Goal: Check status

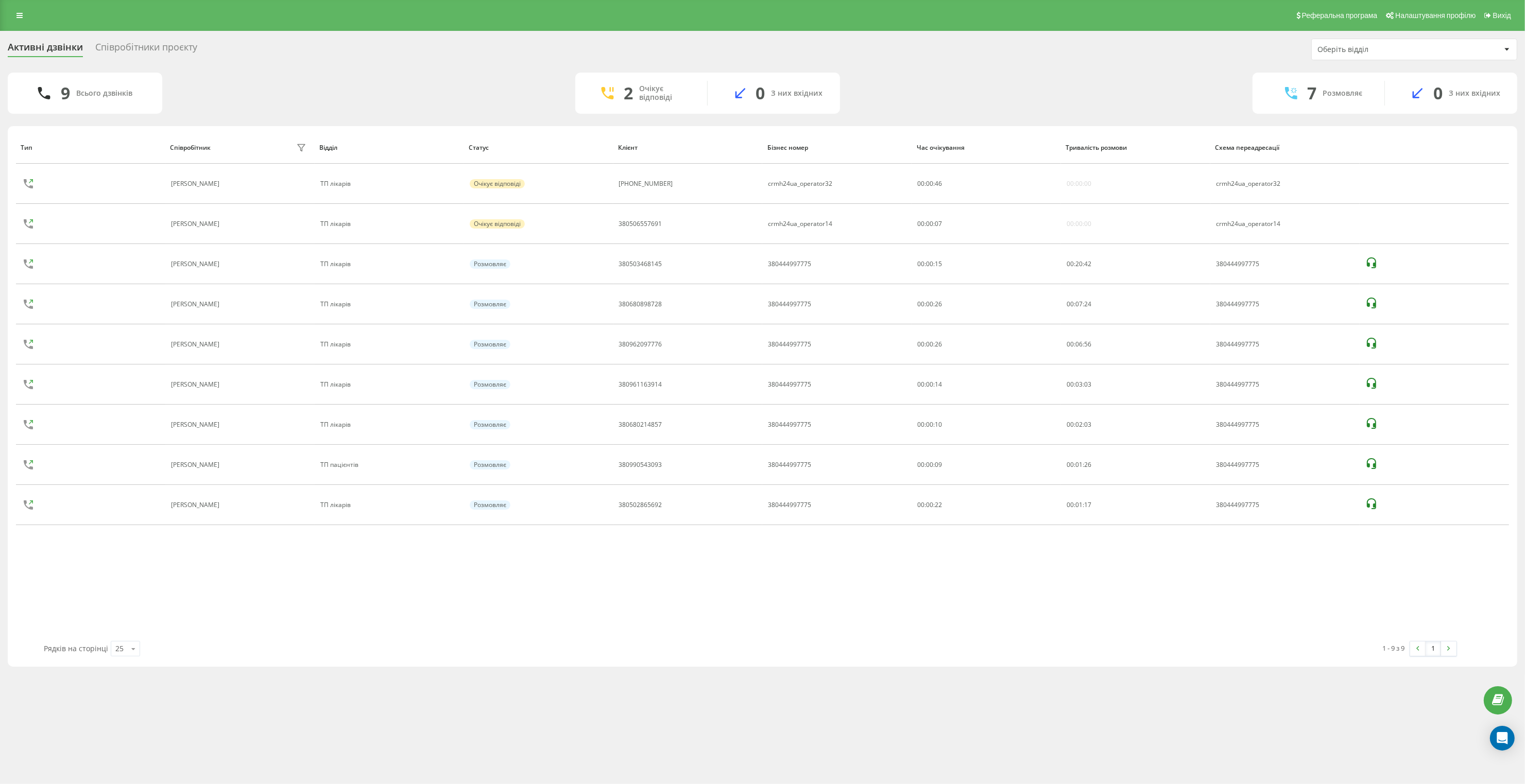
click at [163, 579] on div "Тип Співробітник фільтру Відділ Статус Клієнт Бізнес номер Час очікування Трива…" at bounding box center [762, 386] width 1493 height 510
click at [567, 710] on div "Реферальна програма Налаштування профілю Вихід Активні дзвінки Співробітники пр…" at bounding box center [762, 392] width 1525 height 784
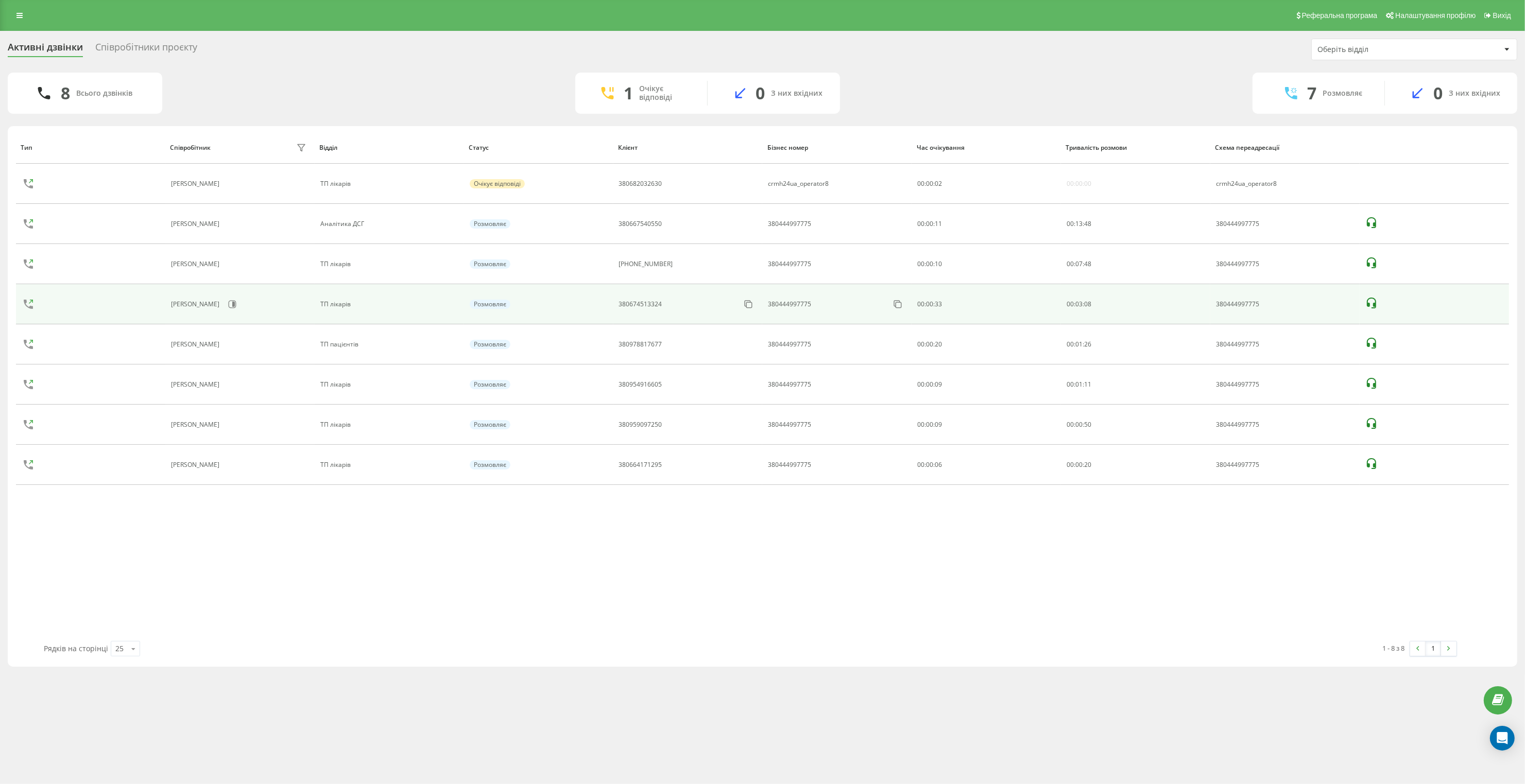
click at [1367, 303] on icon at bounding box center [1371, 303] width 9 height 11
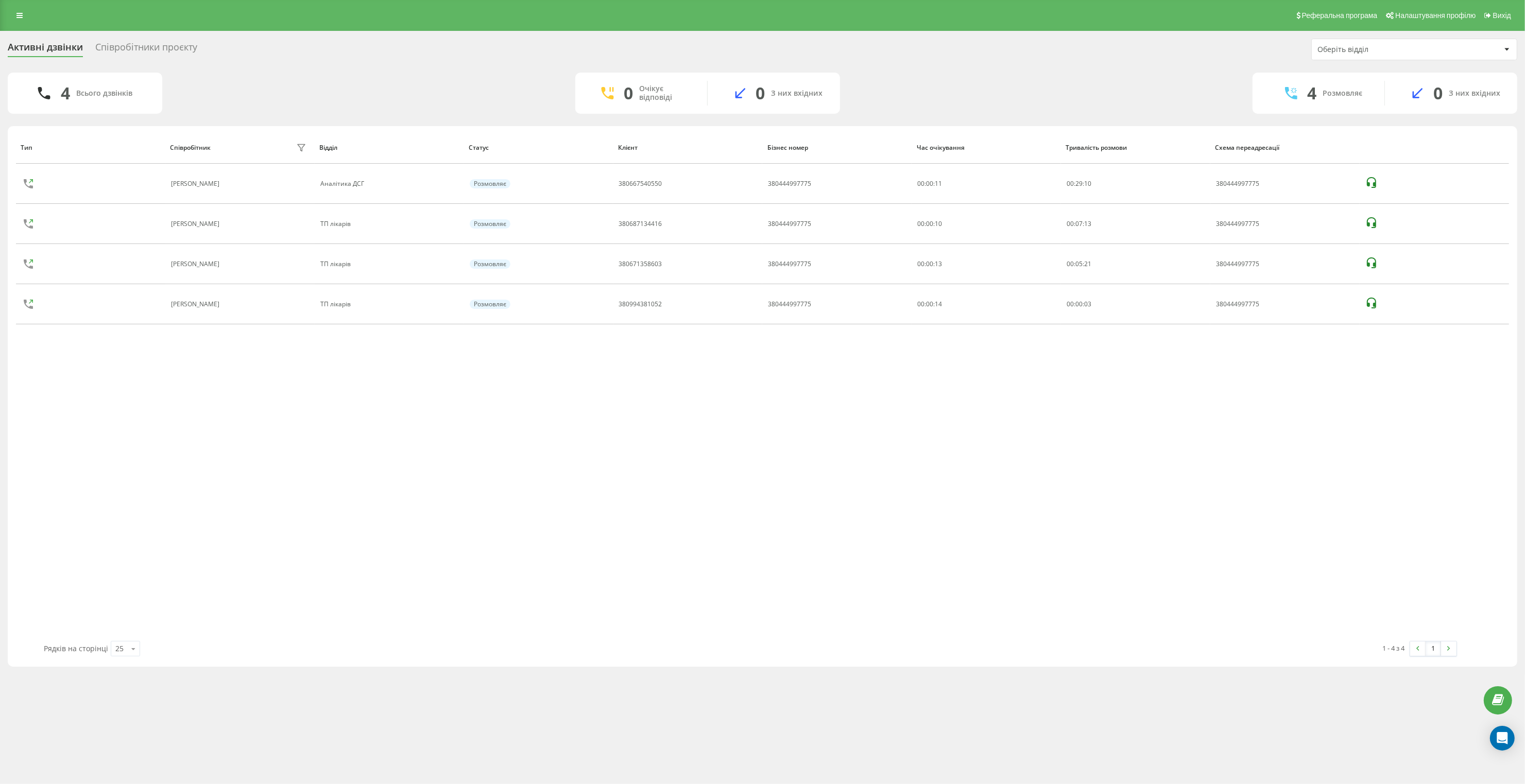
drag, startPoint x: 190, startPoint y: 335, endPoint x: 208, endPoint y: 335, distance: 18.0
click at [190, 335] on div "Тип Співробітник фільтру Відділ Статус Клієнт Бізнес номер Час очікування Трива…" at bounding box center [762, 386] width 1493 height 510
click at [126, 429] on div "Тип Співробітник фільтру Відділ Статус Клієнт Бізнес номер Час очікування Трива…" at bounding box center [762, 386] width 1493 height 510
click at [194, 434] on div "Тип Співробітник фільтру Відділ Статус Клієнт Бізнес номер Час очікування Трива…" at bounding box center [762, 386] width 1493 height 510
click at [310, 480] on div "Тип Співробітник фільтру Відділ Статус Клієнт Бізнес номер Час очікування Трива…" at bounding box center [762, 386] width 1493 height 510
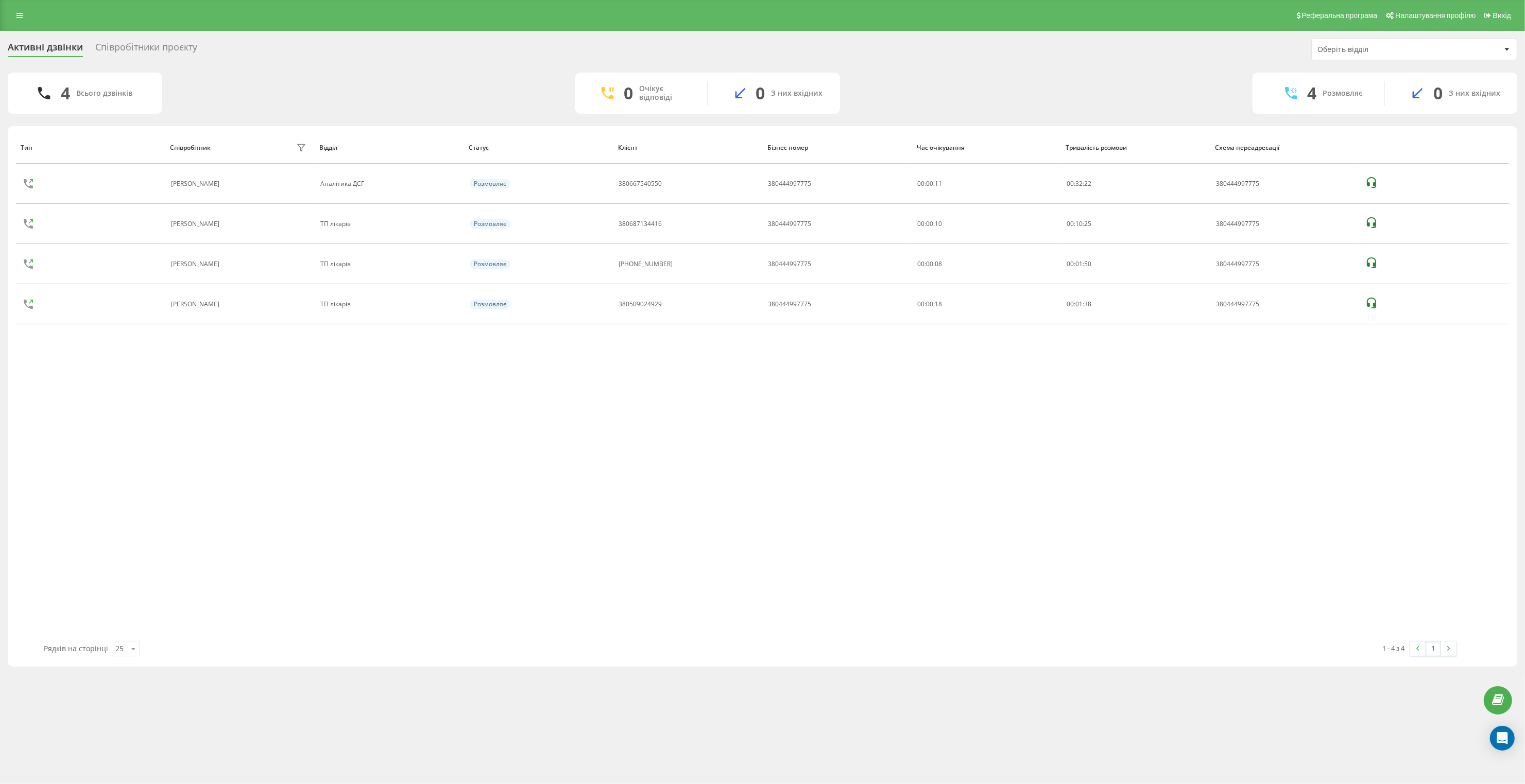
click at [113, 392] on div "Тип Співробітник фільтру Відділ Статус Клієнт Бізнес номер Час очікування Трива…" at bounding box center [762, 386] width 1493 height 510
click at [103, 430] on div "Тип Співробітник фільтру Відділ Статус Клієнт Бізнес номер Час очікування Трива…" at bounding box center [762, 386] width 1493 height 510
